Goal: Transaction & Acquisition: Book appointment/travel/reservation

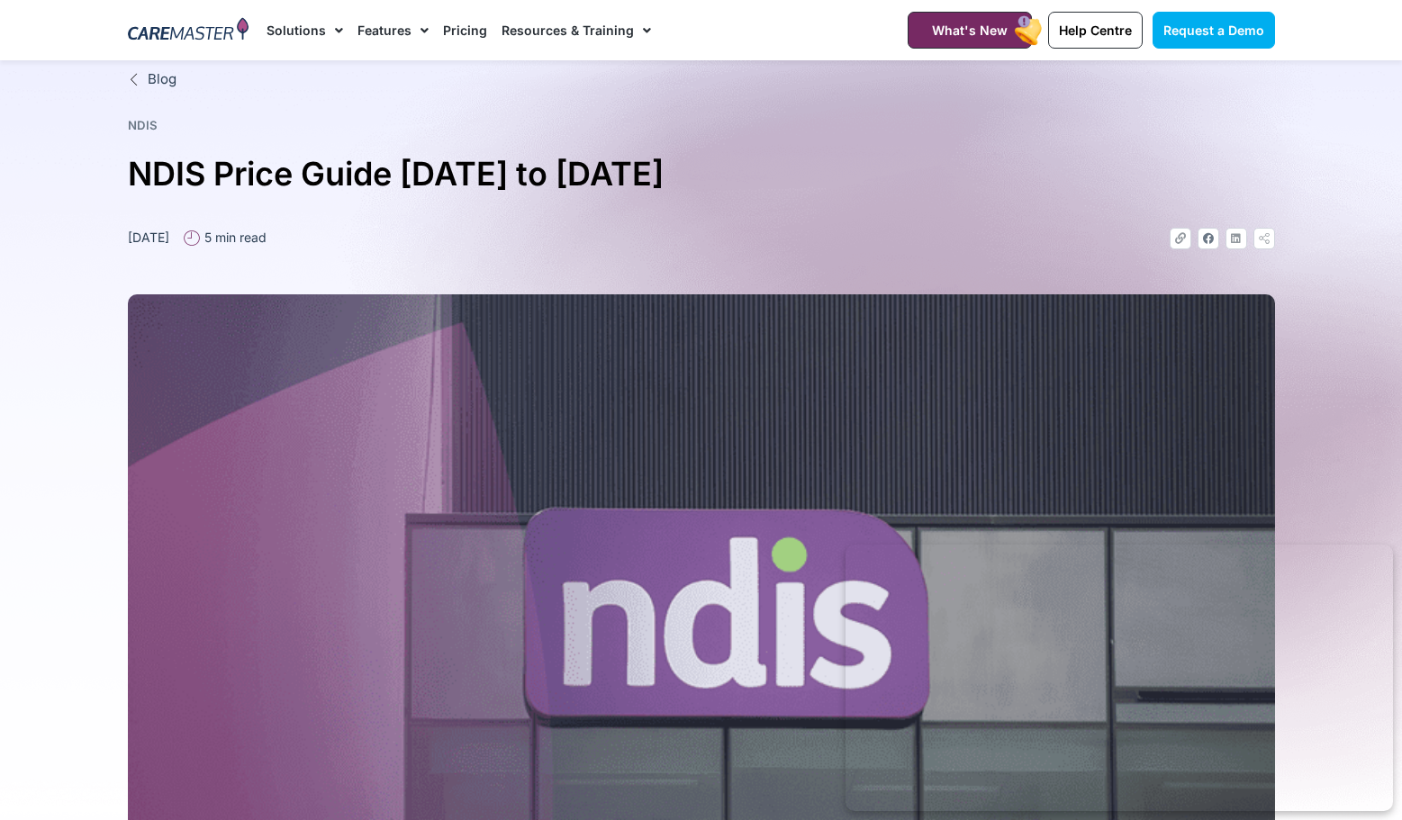
click at [455, 23] on link "Pricing" at bounding box center [465, 30] width 44 height 60
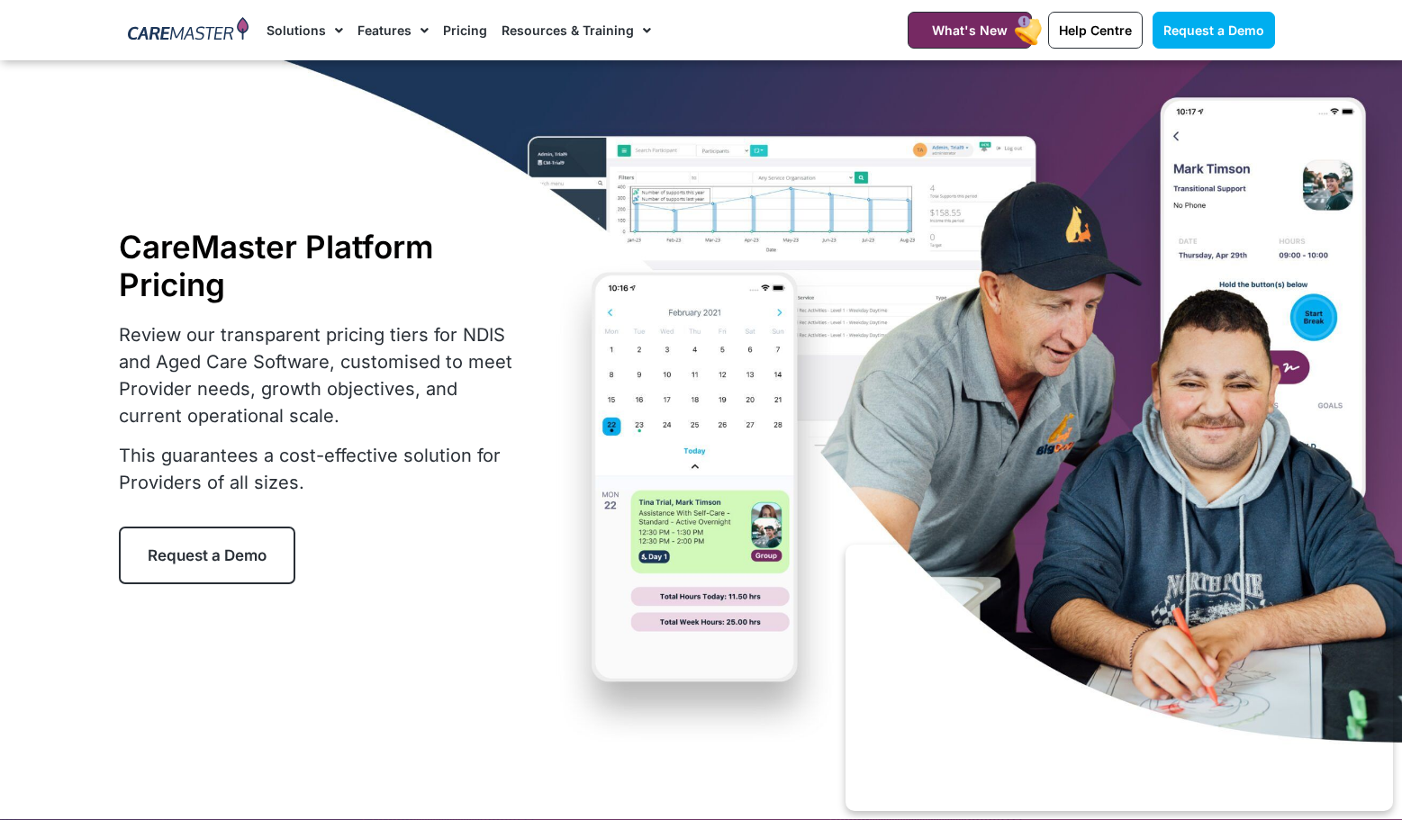
scroll to position [180, 0]
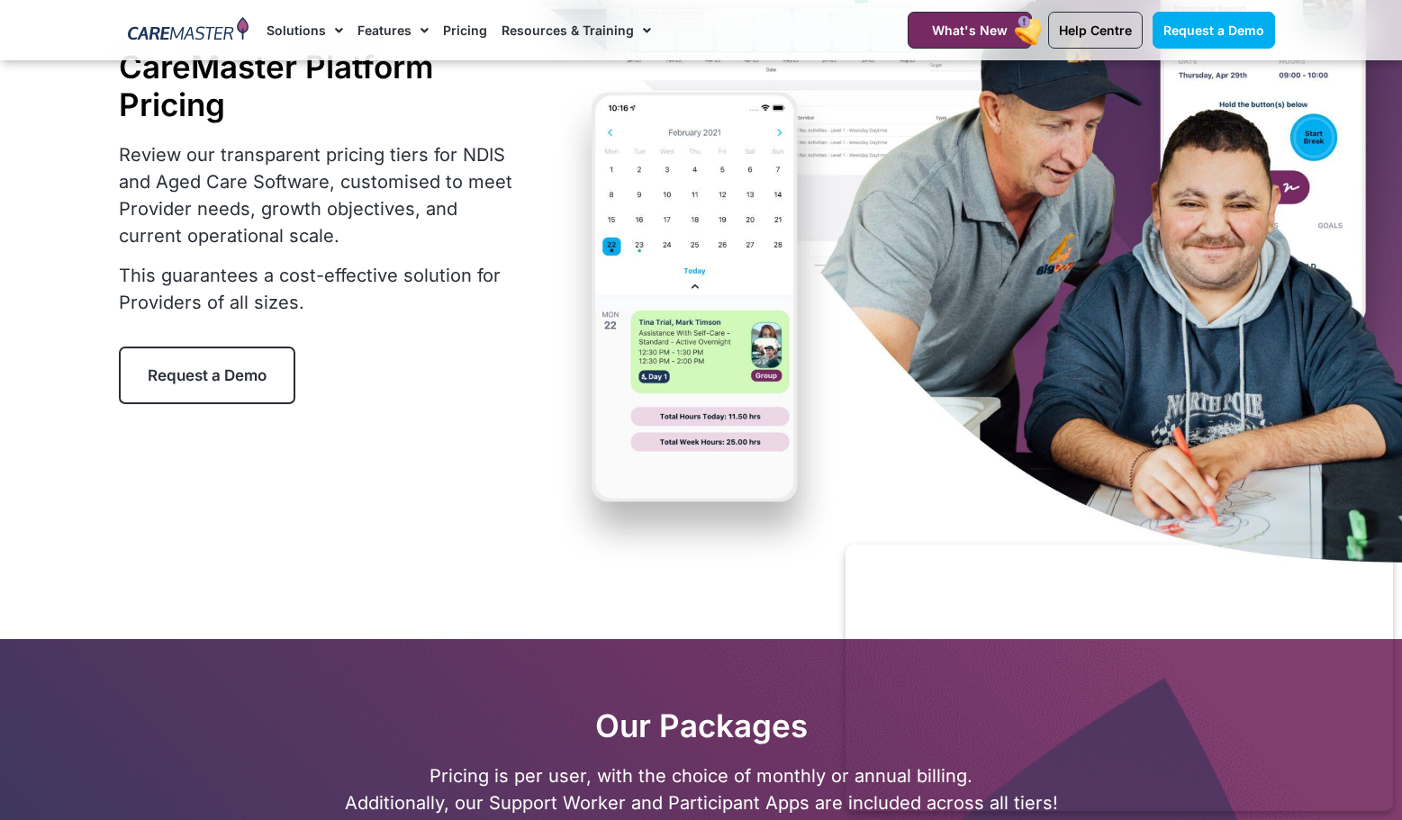
click at [221, 373] on span "Request a Demo" at bounding box center [207, 375] width 119 height 18
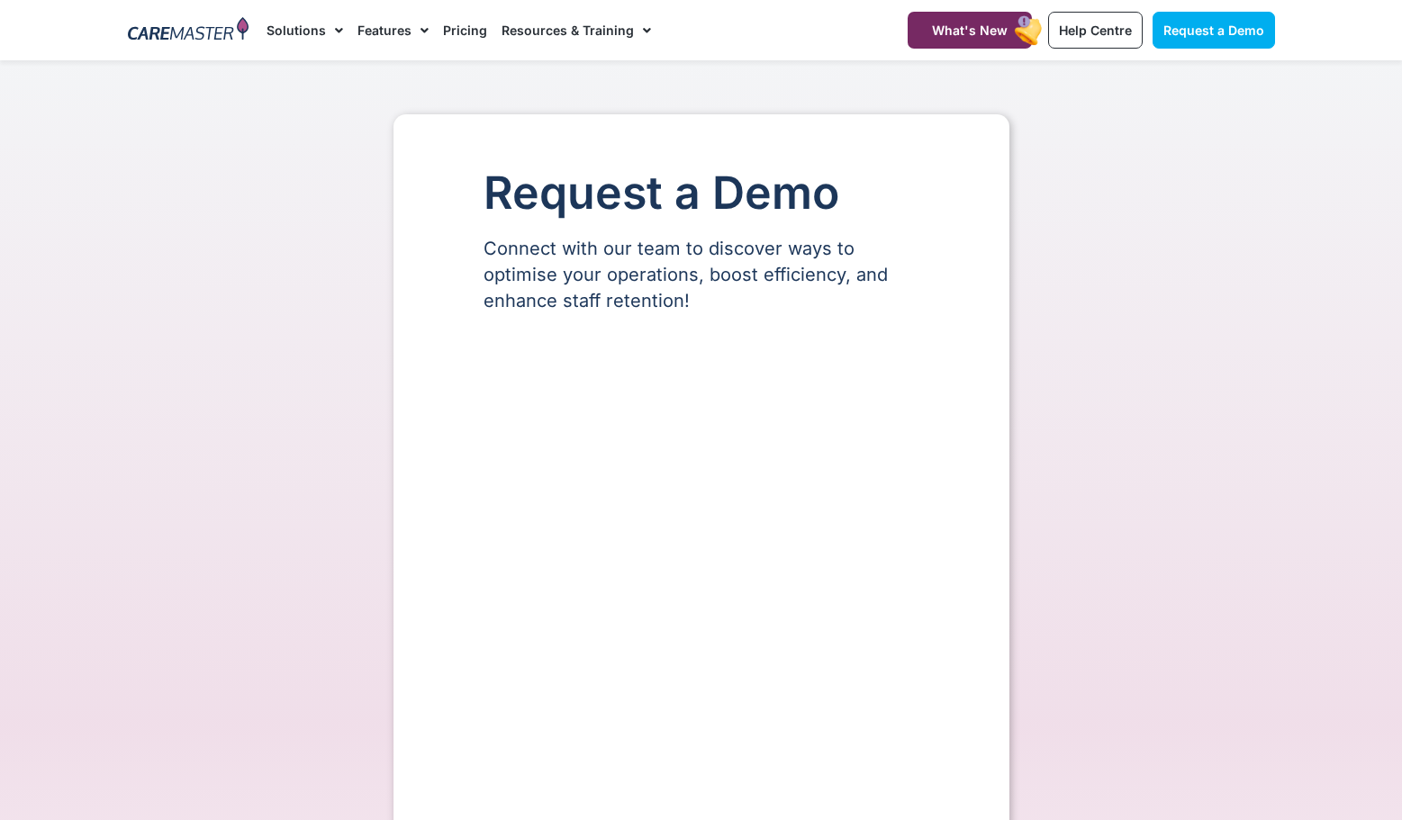
select select "**"
